Goal: Task Accomplishment & Management: Use online tool/utility

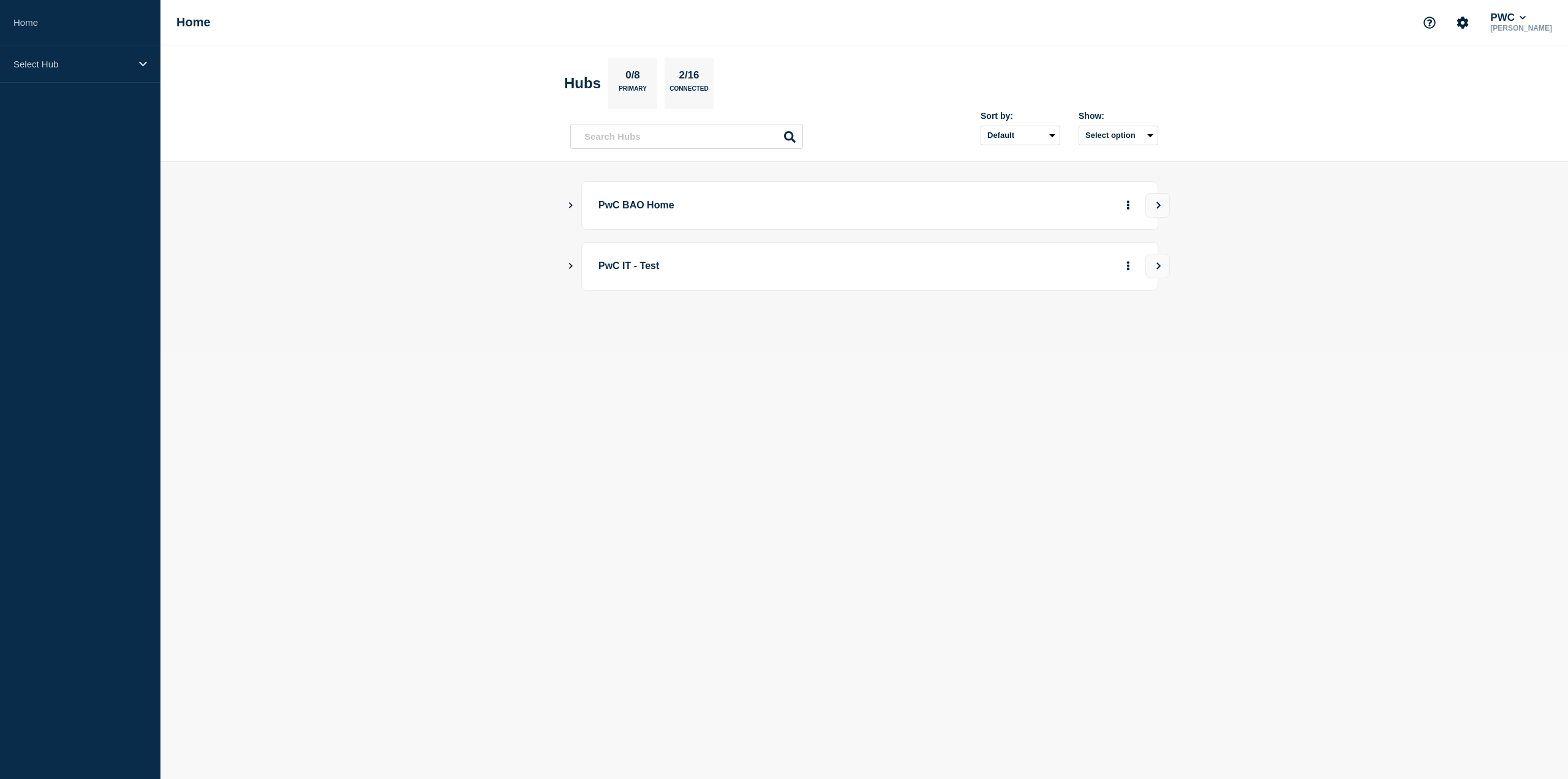
click at [570, 211] on div "PwC BAO Home" at bounding box center [863, 206] width 588 height 49
click at [571, 206] on icon "Show Connected Hubs" at bounding box center [571, 205] width 4 height 6
click at [1098, 254] on button "See overview" at bounding box center [1085, 266] width 65 height 24
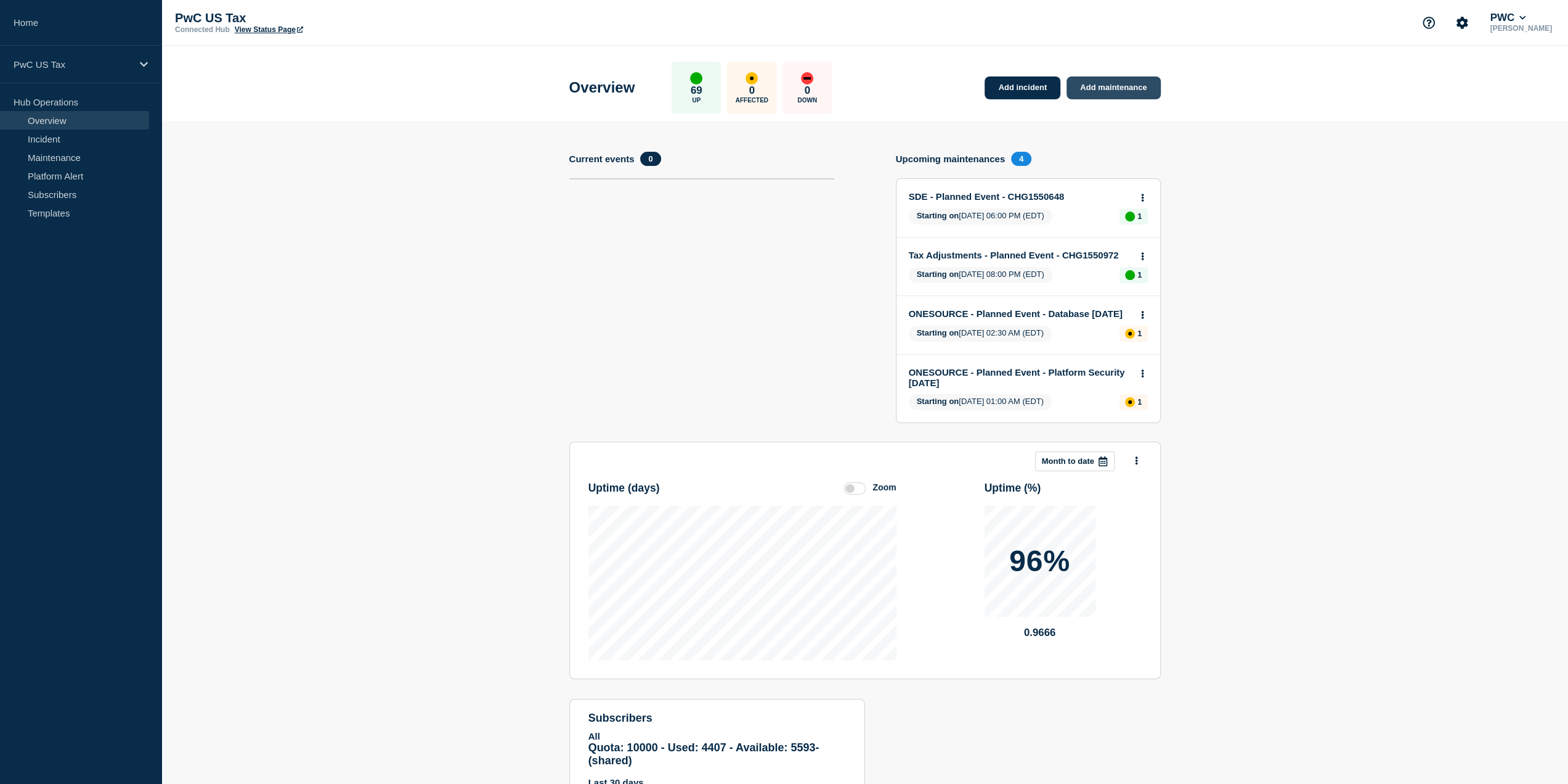
click at [1108, 83] on link "Add maintenance" at bounding box center [1114, 87] width 94 height 23
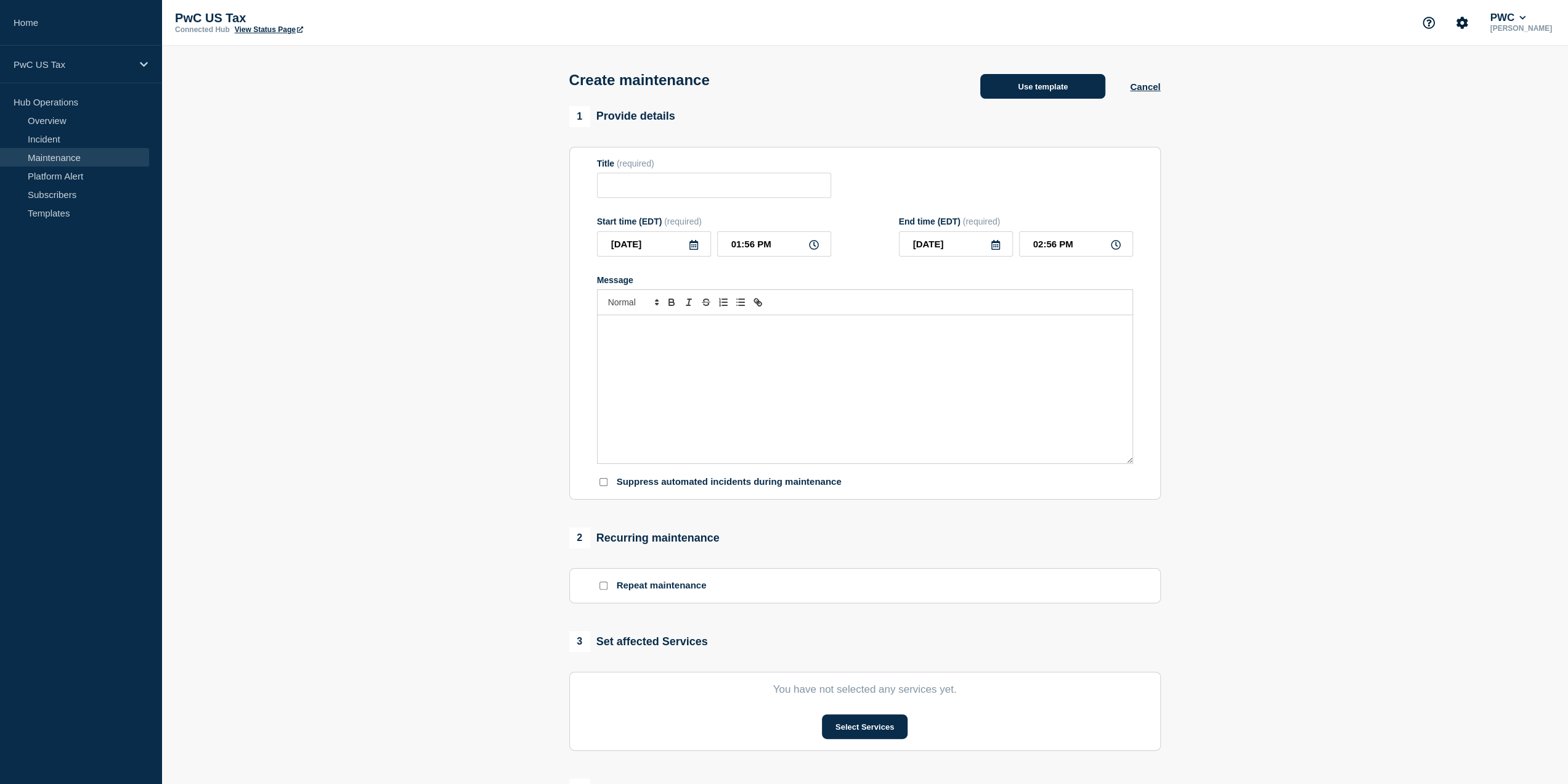
click at [1030, 78] on button "Use template" at bounding box center [1043, 85] width 126 height 25
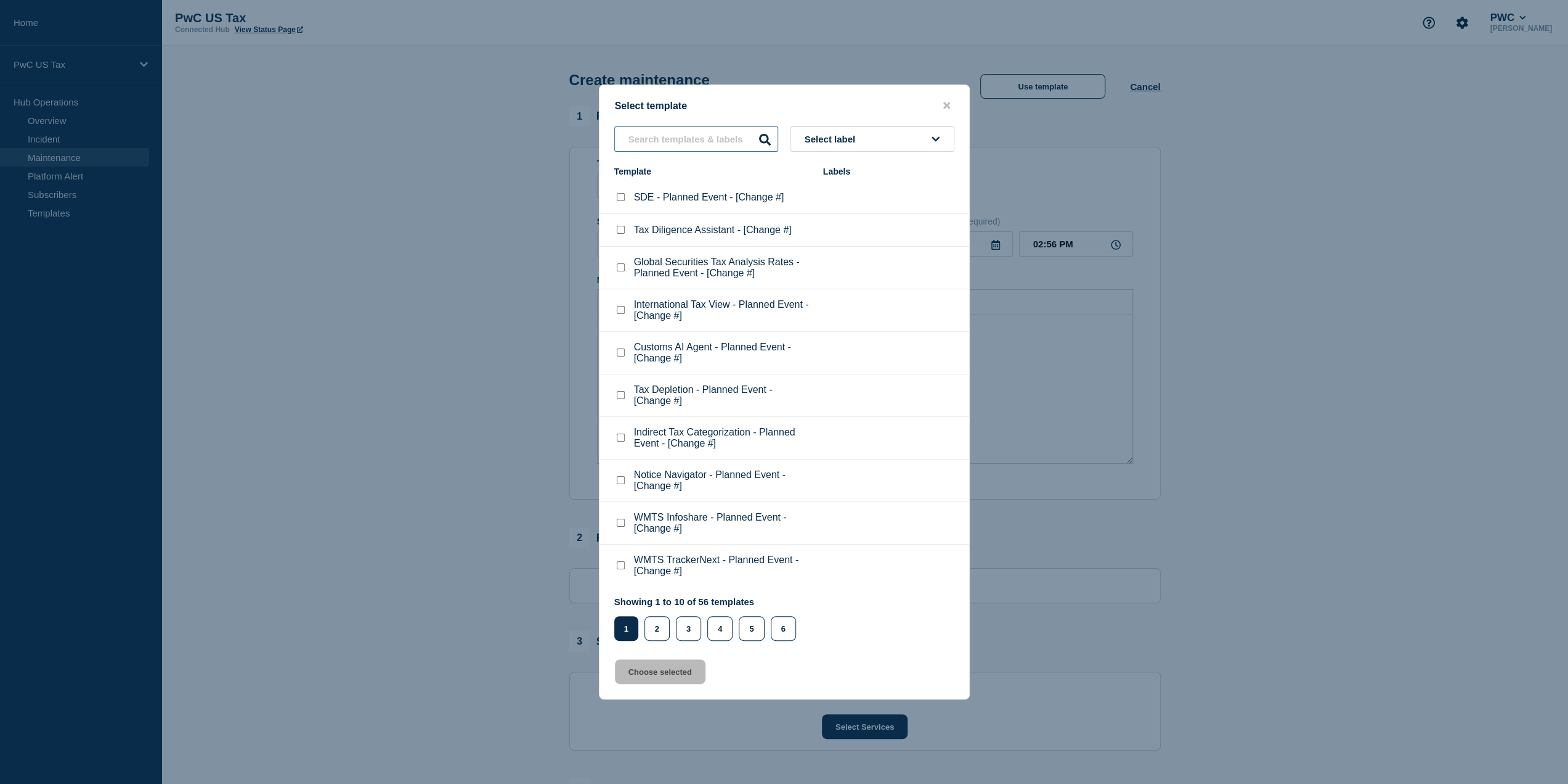
click at [681, 136] on input "text" at bounding box center [695, 139] width 164 height 26
type input "gold"
type input "ge"
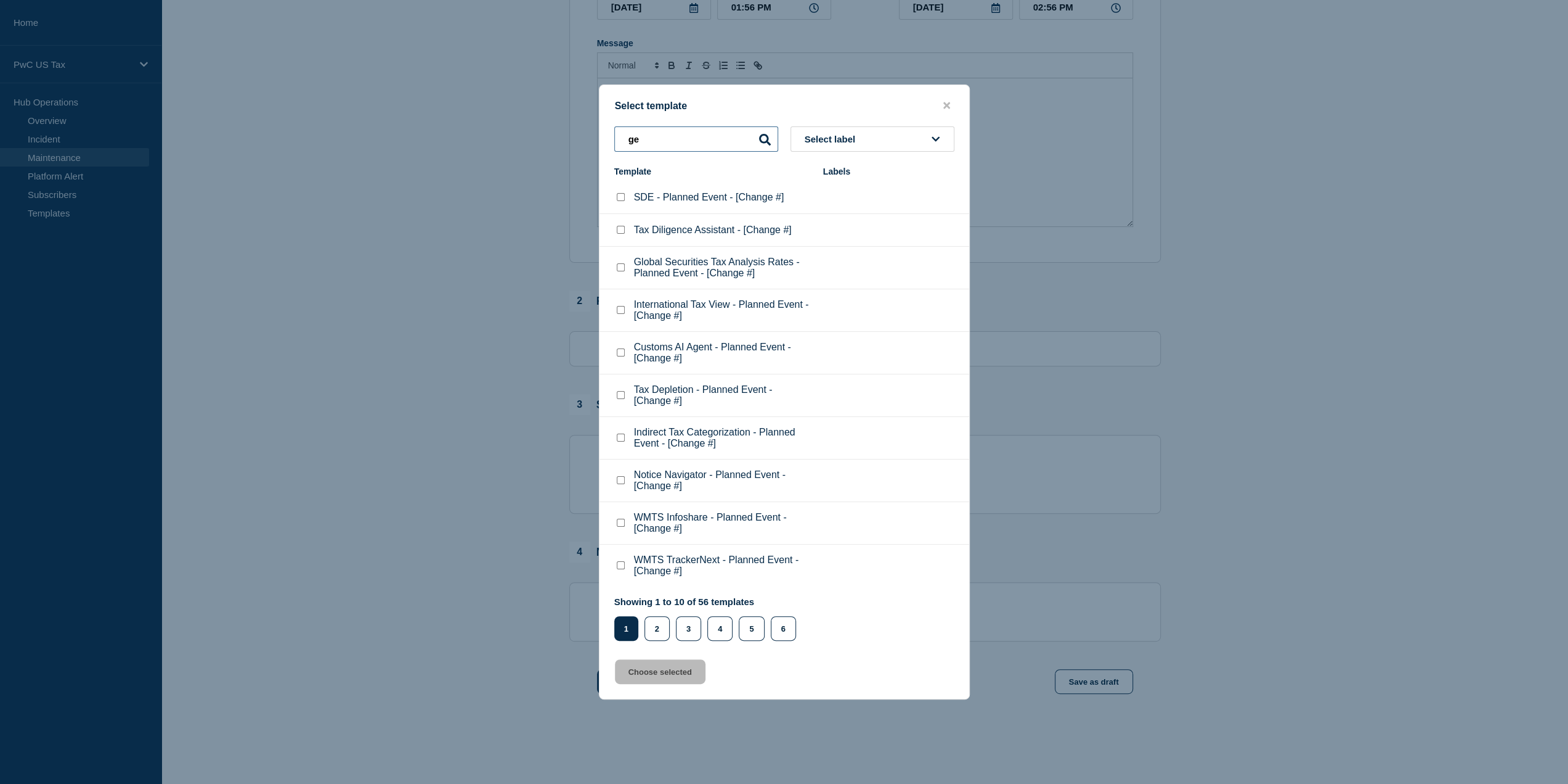
scroll to position [246, 0]
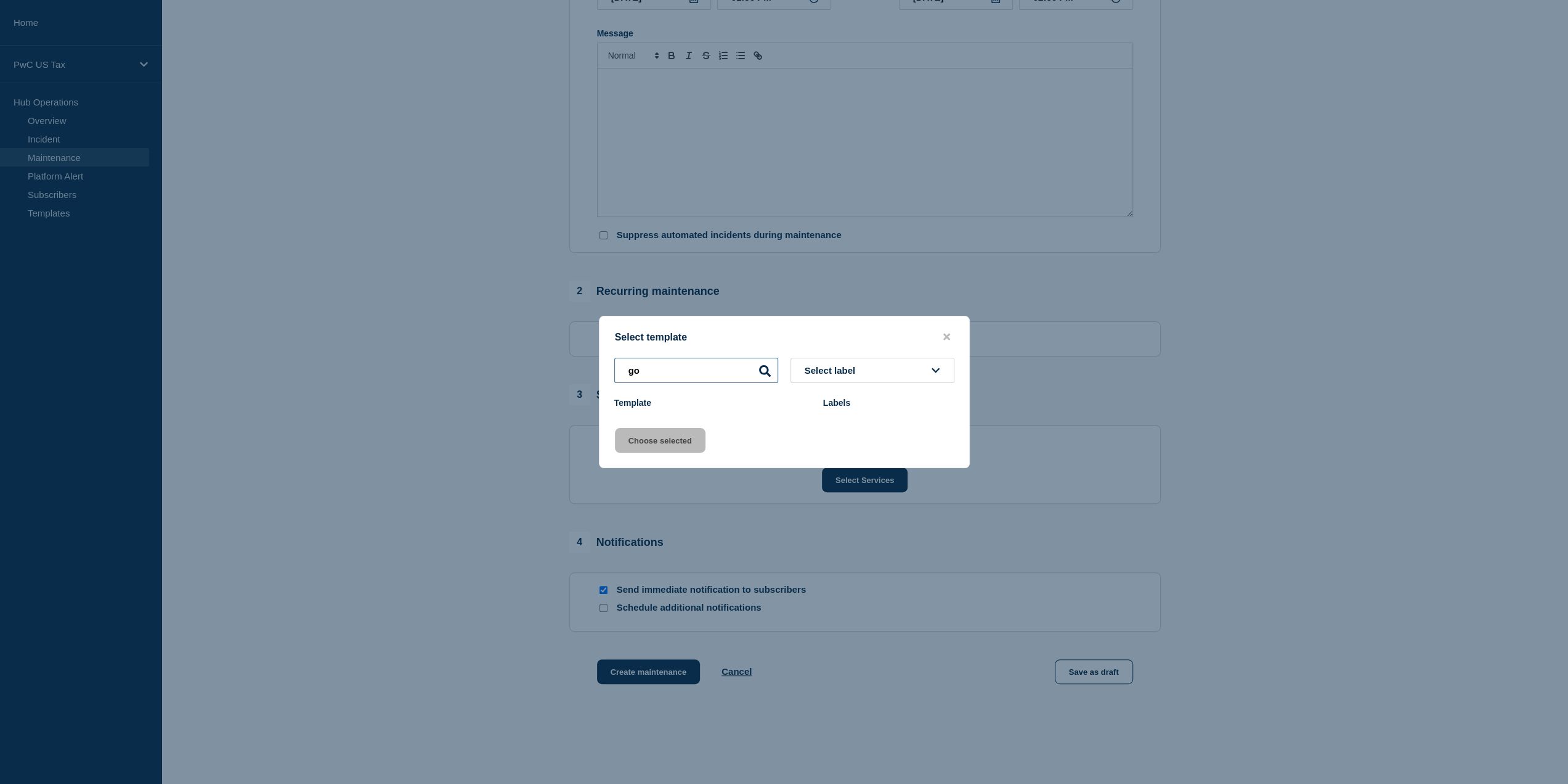
type input "g"
type input "l"
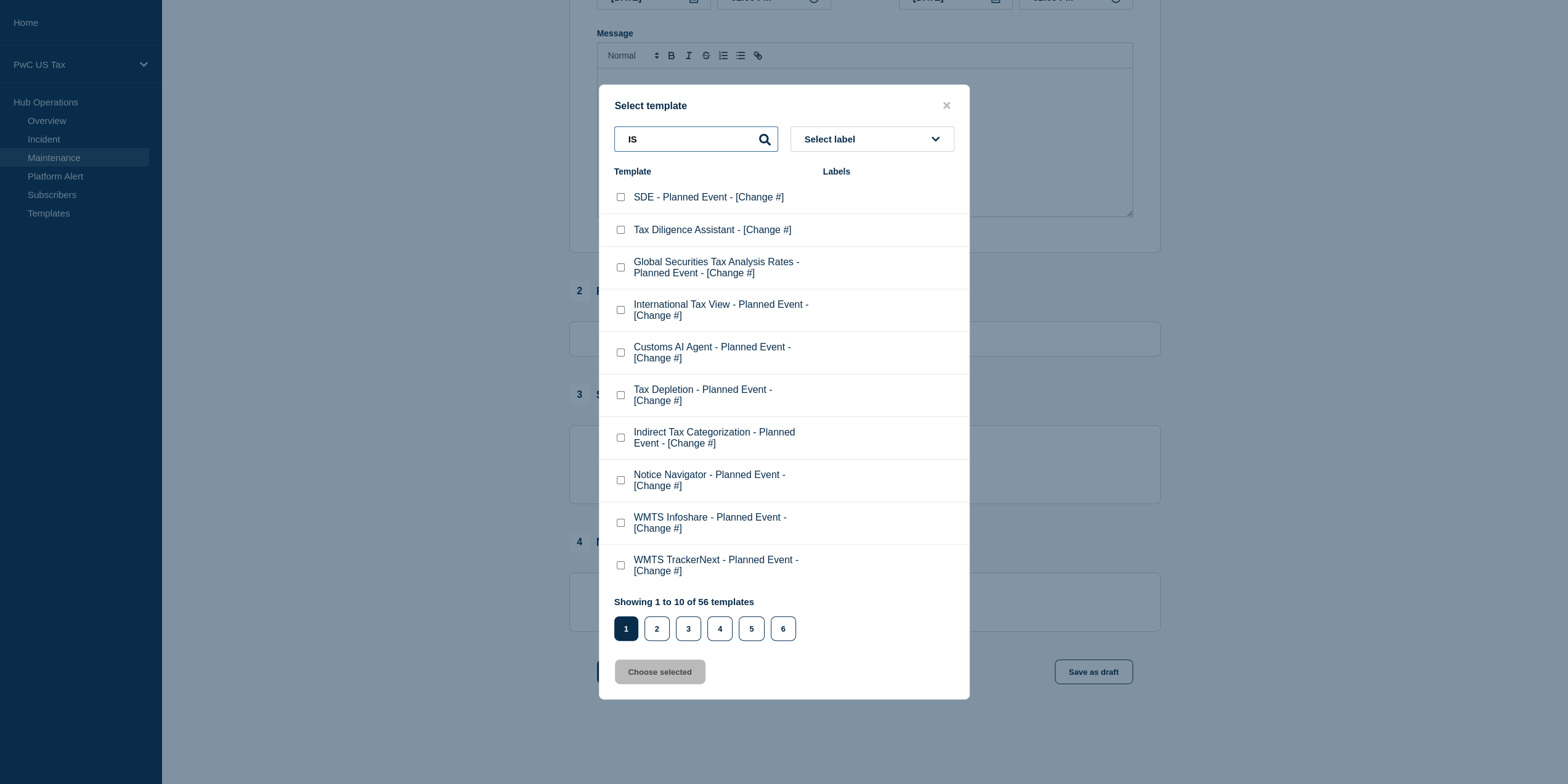
type input "IST"
type input "generic"
click at [665, 147] on input "text" at bounding box center [695, 139] width 164 height 26
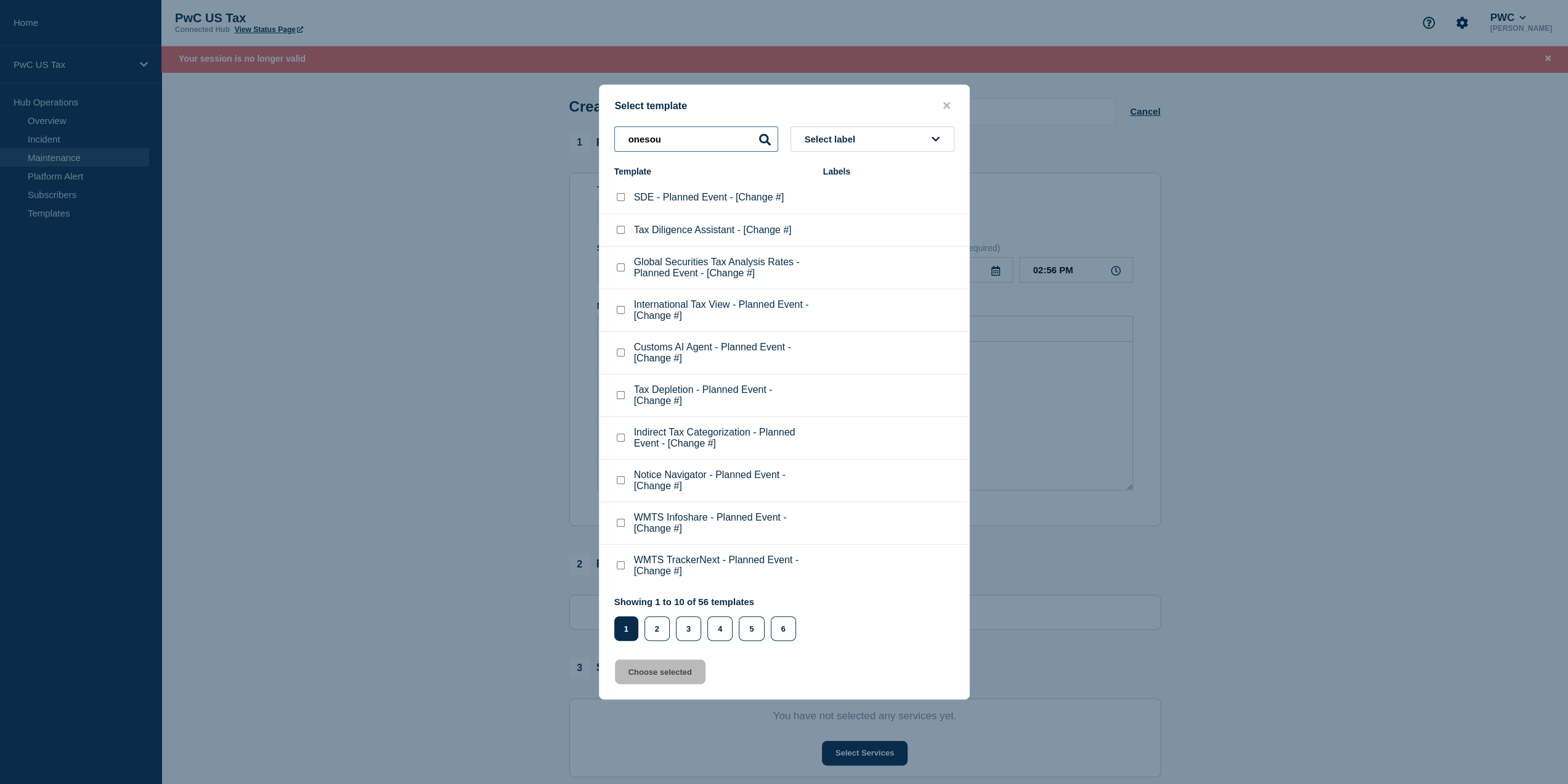
type input "onesou"
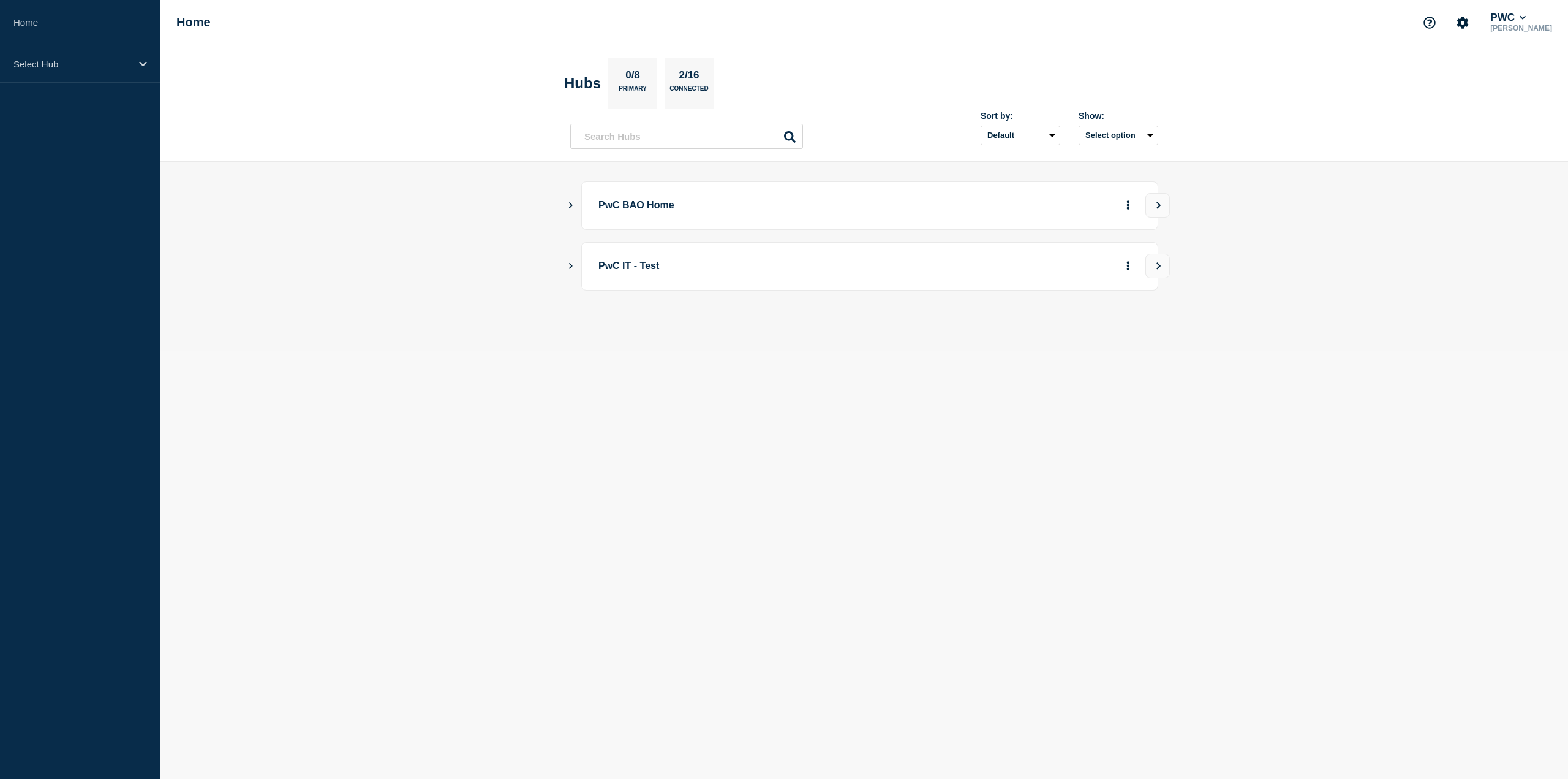
click at [573, 199] on div "PwC BAO Home" at bounding box center [863, 206] width 588 height 49
